Goal: Find specific page/section: Find specific page/section

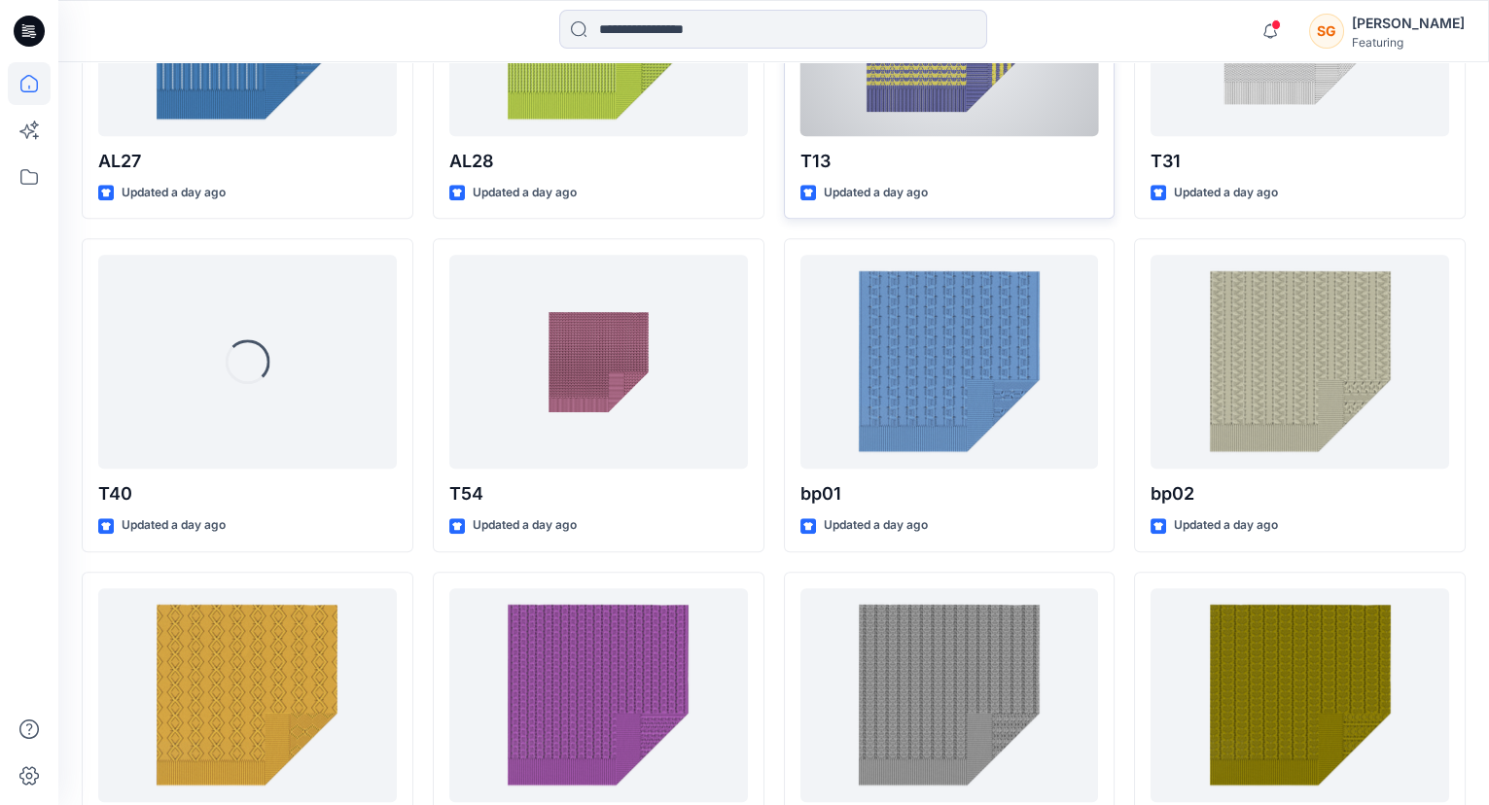
scroll to position [3409, 0]
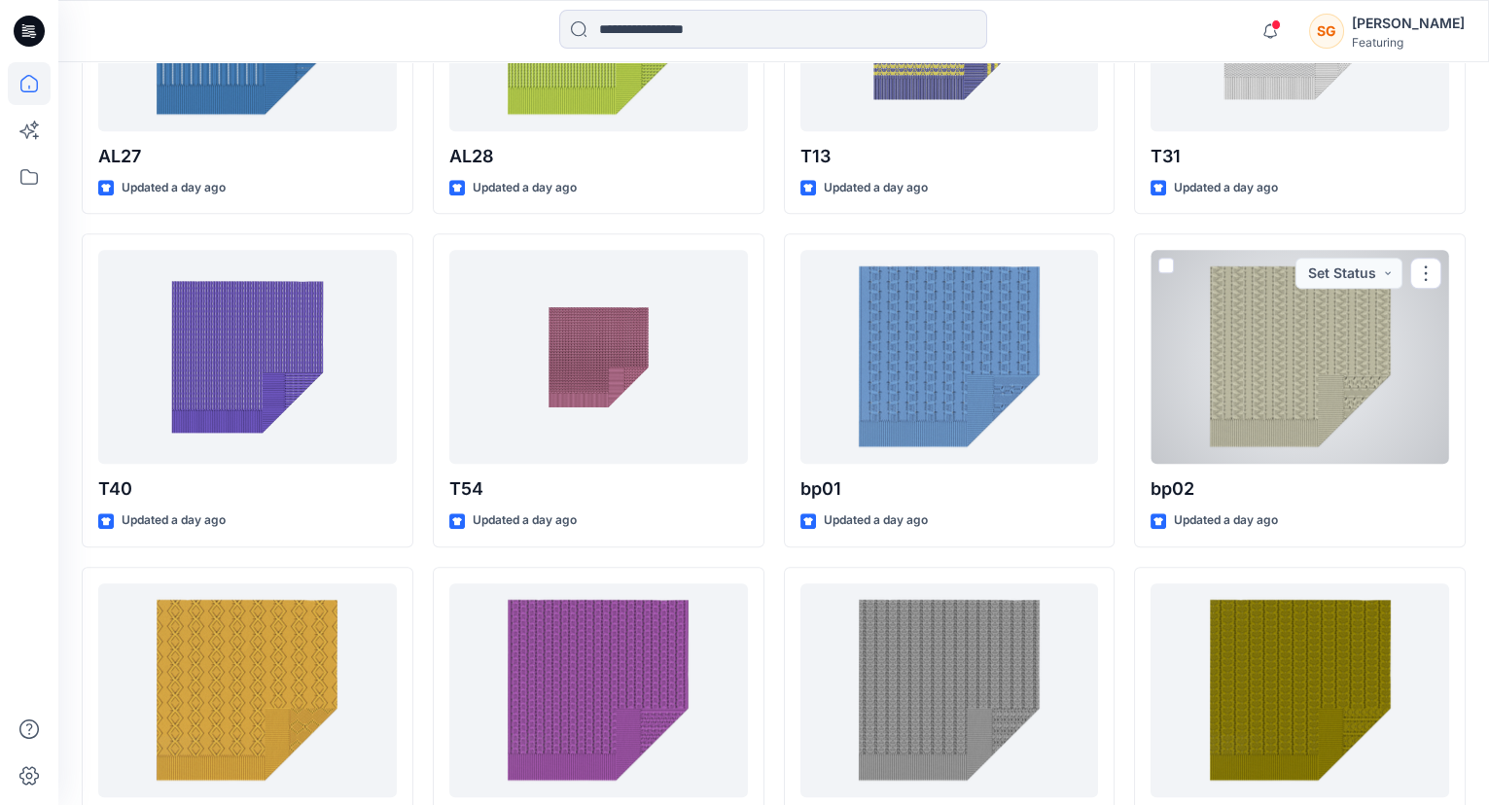
click at [1339, 386] on div at bounding box center [1299, 357] width 299 height 214
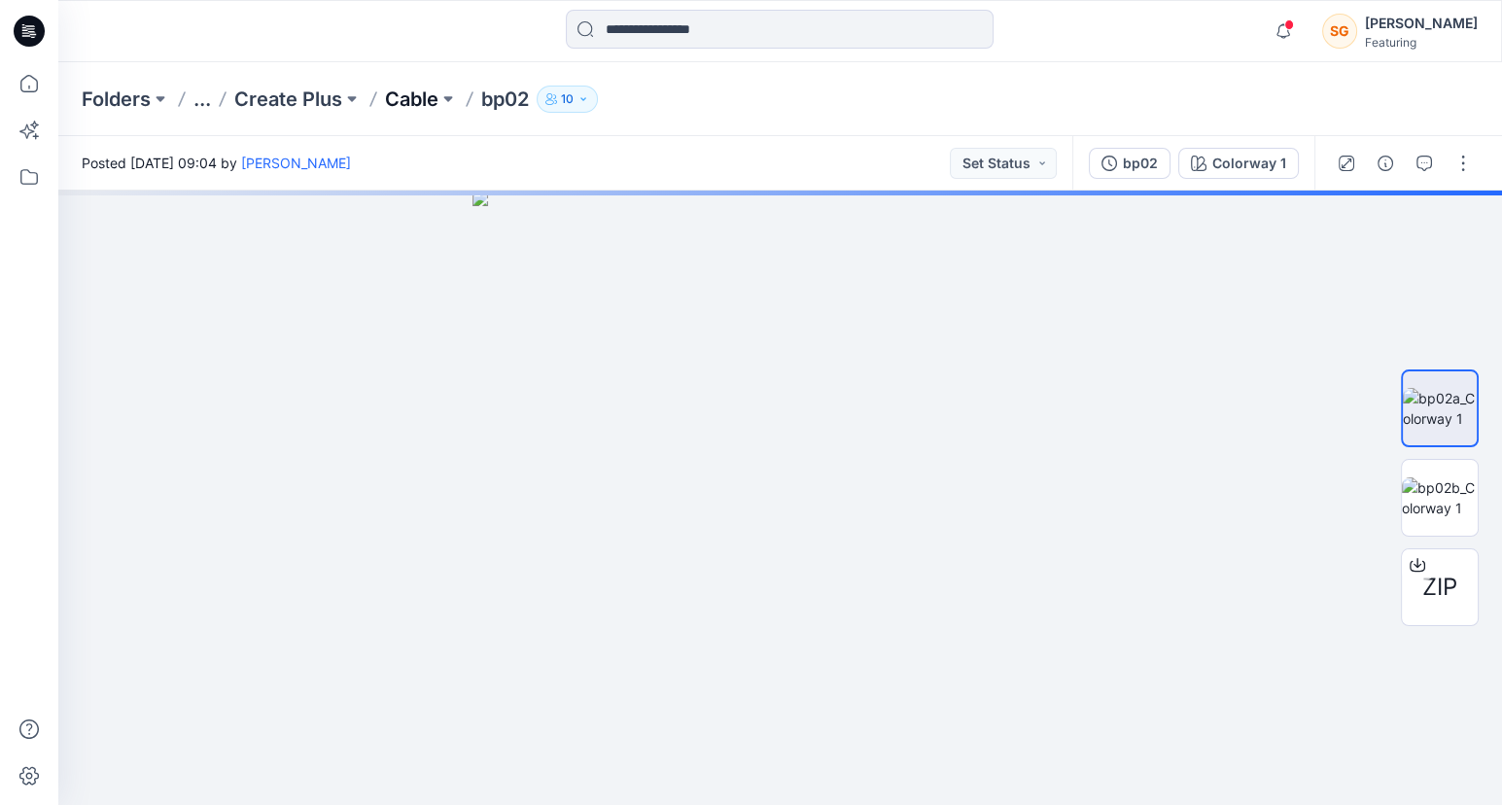
click at [402, 95] on p "Cable" at bounding box center [411, 99] width 53 height 27
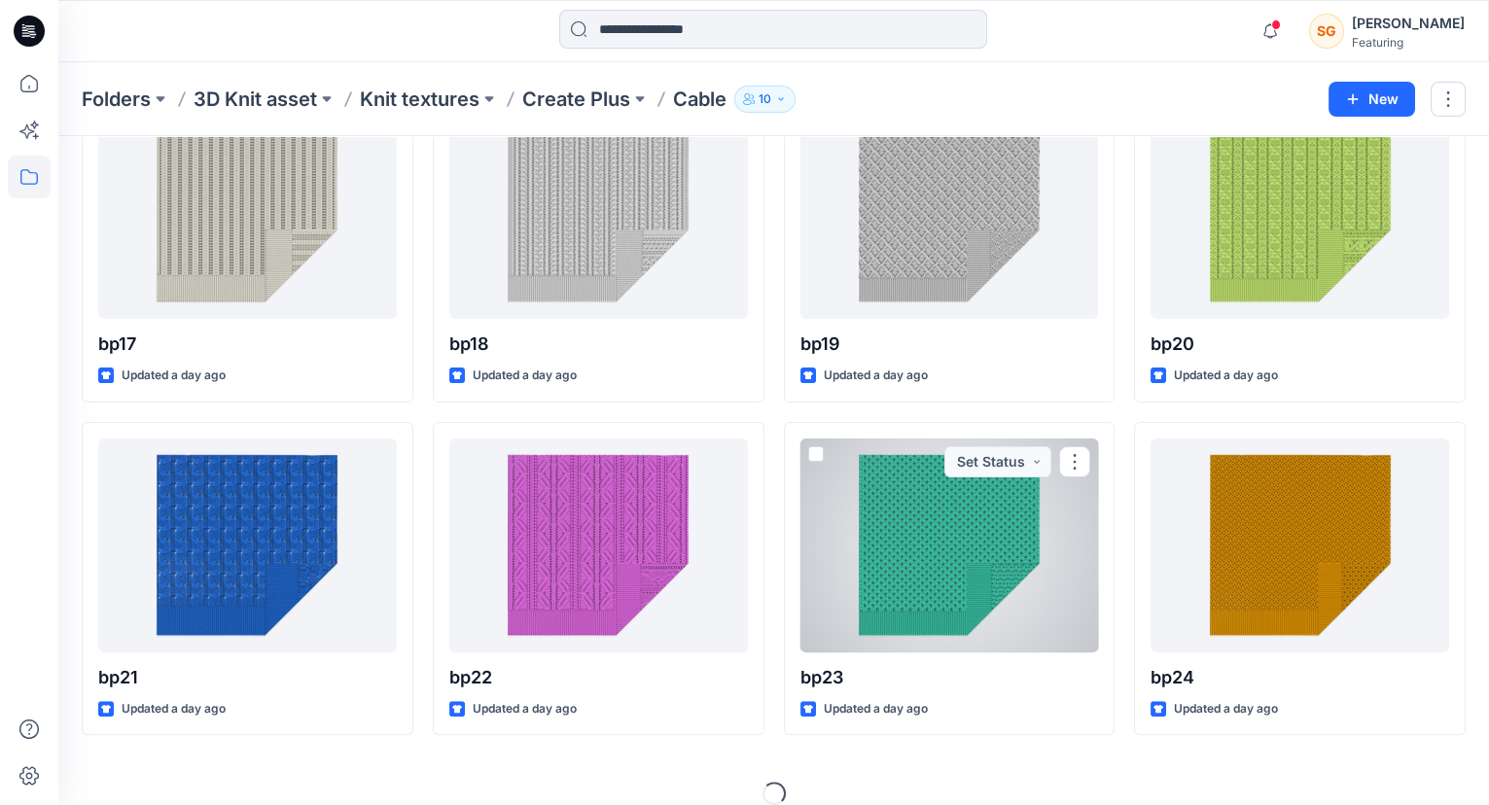
scroll to position [1479, 0]
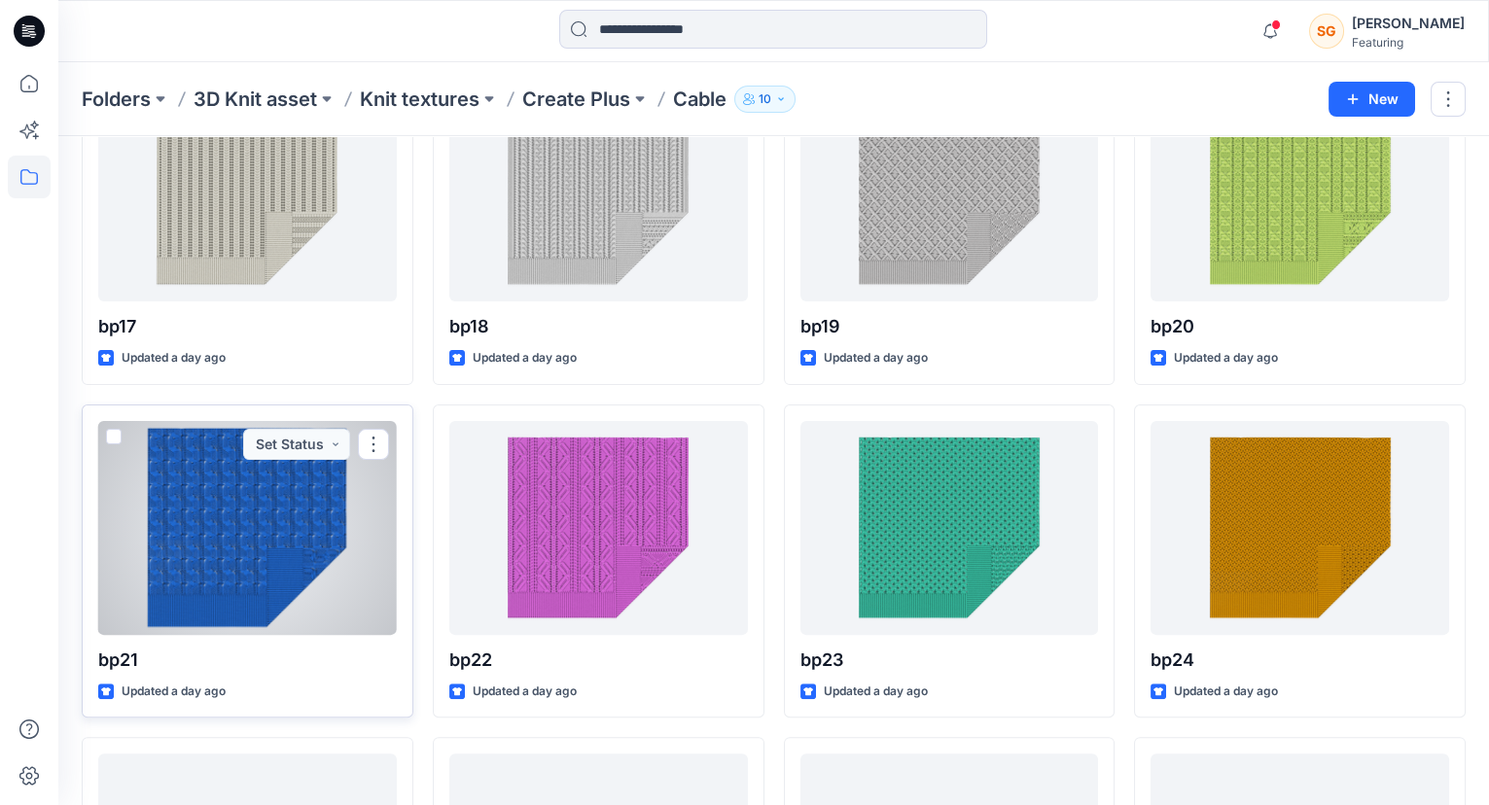
click at [285, 540] on div at bounding box center [247, 528] width 299 height 214
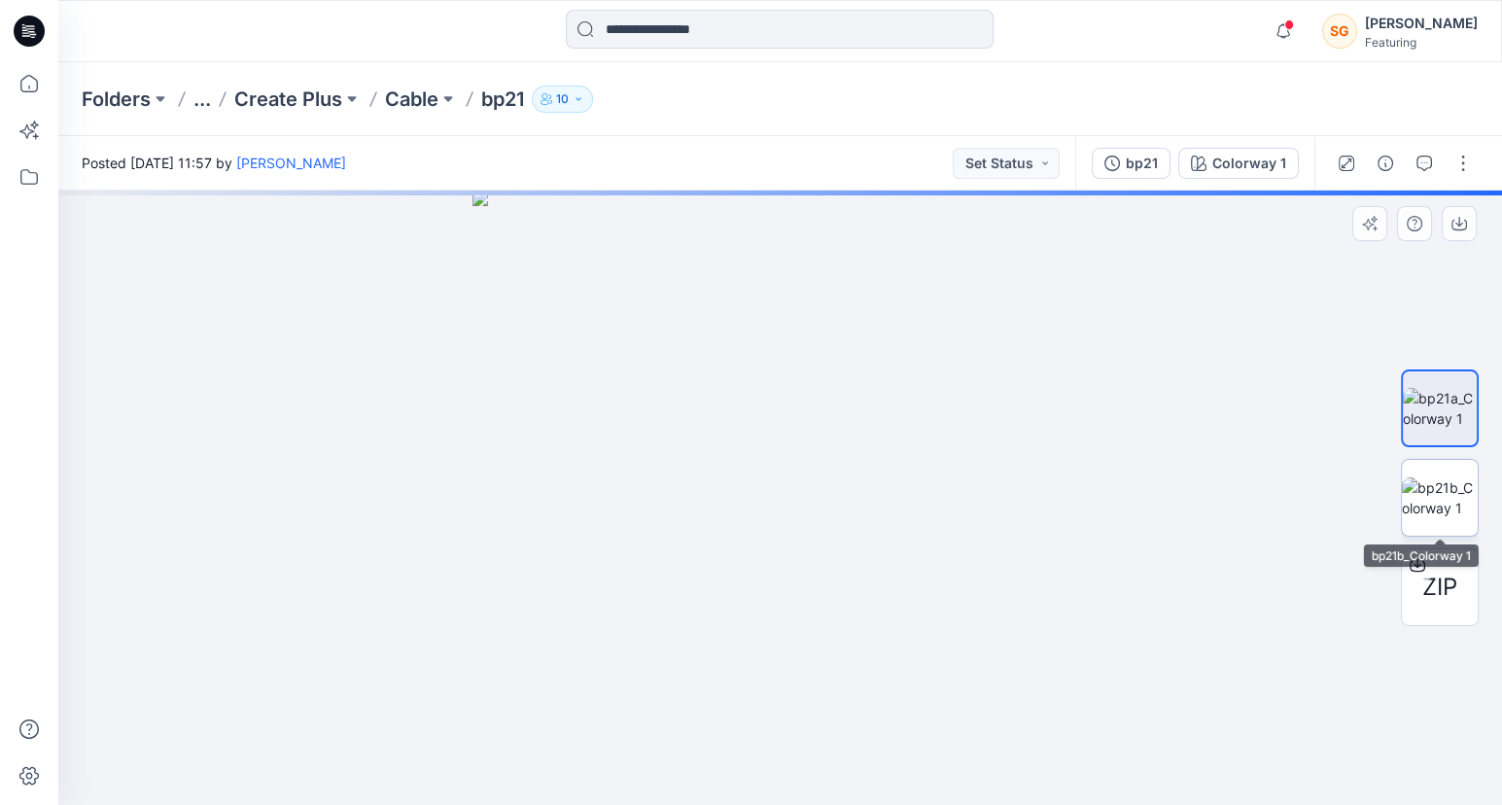
click at [1471, 477] on img at bounding box center [1440, 497] width 76 height 41
